Goal: Complete application form: Complete application form

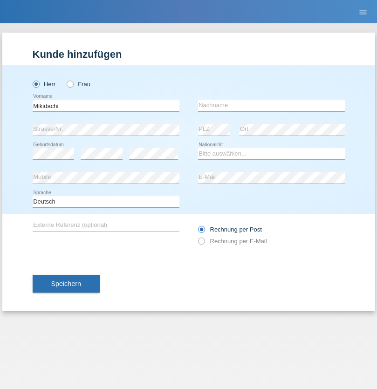
type input "Mikidachi"
click at [271, 105] on input "text" at bounding box center [271, 106] width 147 height 12
type input "MADI MFOIHAYA"
select select "FR"
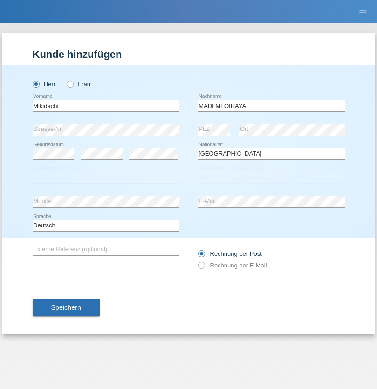
select select "C"
select select "28"
select select "11"
select select "2021"
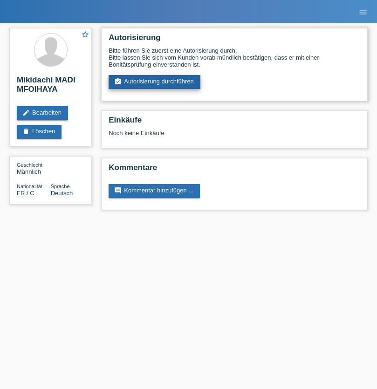
click at [155, 82] on link "assignment_turned_in Autorisierung durchführen" at bounding box center [155, 82] width 92 height 14
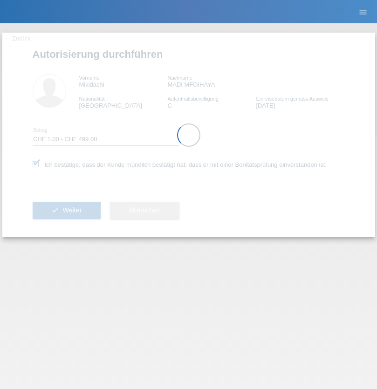
select select "1"
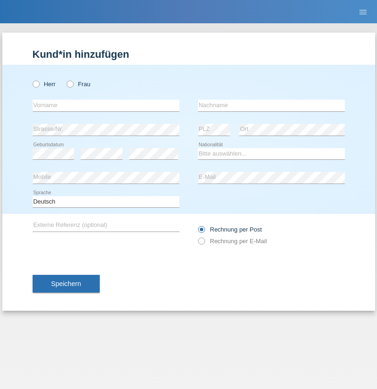
radio input "true"
click at [106, 105] on input "text" at bounding box center [106, 106] width 147 height 12
type input "Romain"
click at [271, 105] on input "text" at bounding box center [271, 106] width 147 height 12
type input "Vocat"
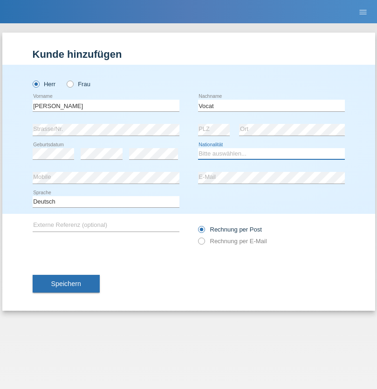
select select "CH"
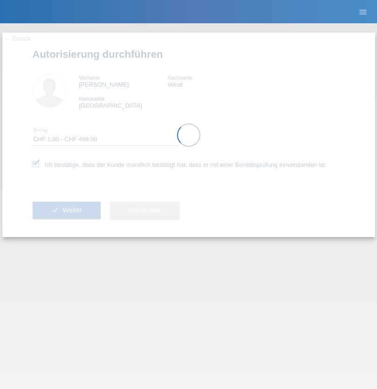
select select "1"
